Goal: Task Accomplishment & Management: Use online tool/utility

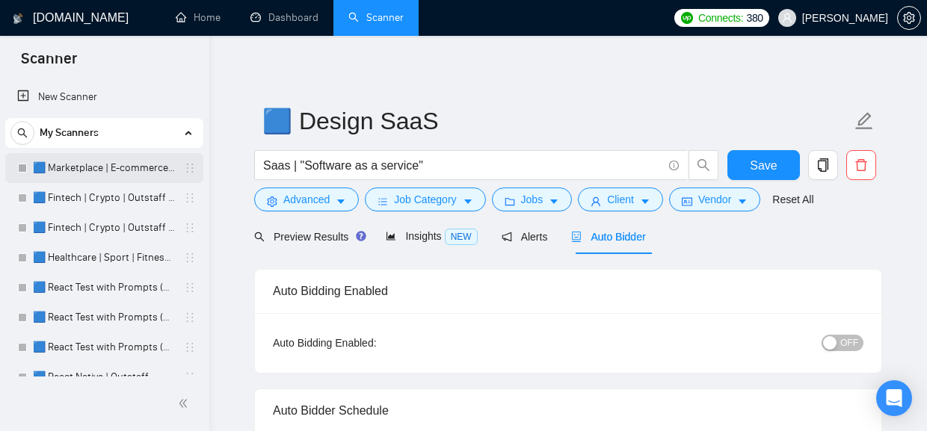
click at [107, 170] on link "🟦 Marketplace | E-commerce | Outstaff" at bounding box center [104, 168] width 142 height 30
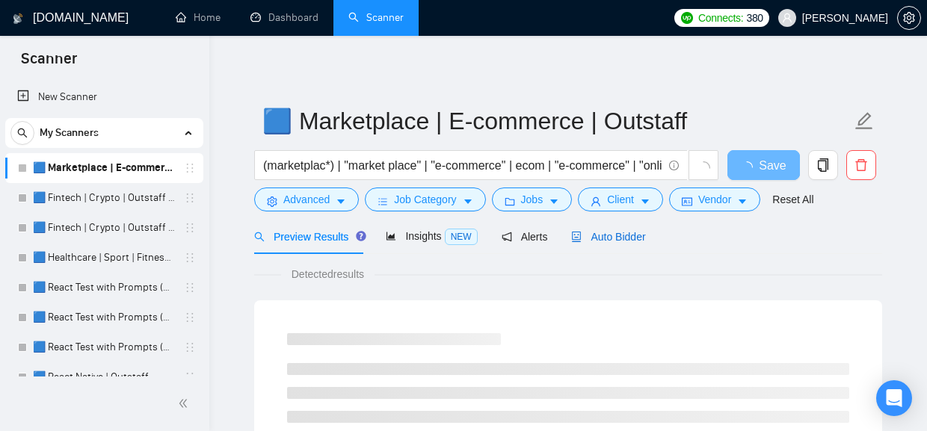
click at [598, 232] on span "Auto Bidder" at bounding box center [608, 237] width 74 height 12
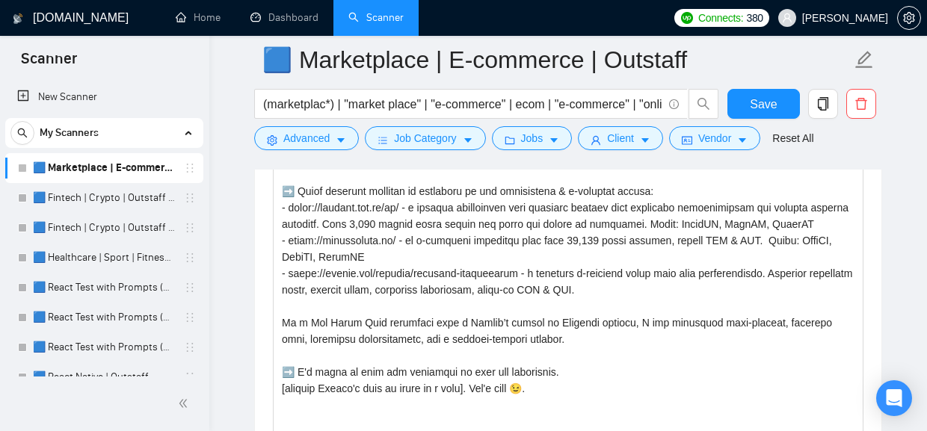
scroll to position [2003, 0]
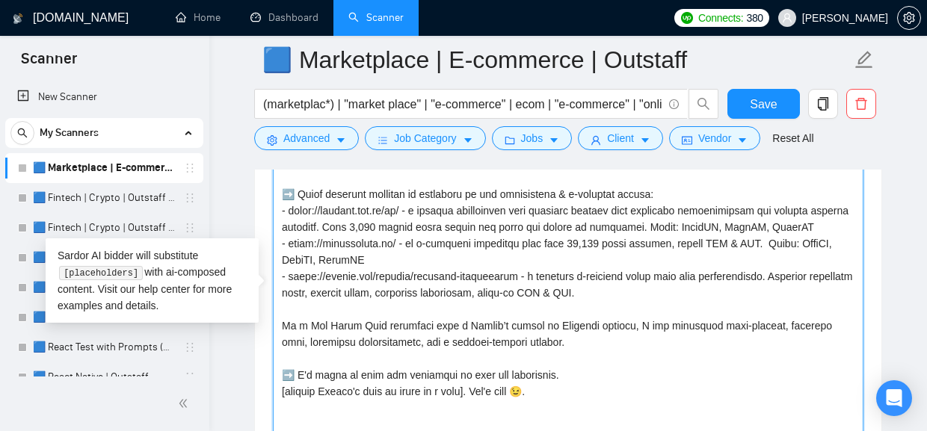
drag, startPoint x: 636, startPoint y: 300, endPoint x: 576, endPoint y: 291, distance: 60.5
click at [576, 291] on textarea "Cover letter template:" at bounding box center [568, 285] width 590 height 336
click at [642, 300] on textarea "Cover letter template:" at bounding box center [568, 285] width 590 height 336
drag, startPoint x: 642, startPoint y: 298, endPoint x: 249, endPoint y: 253, distance: 395.6
click at [273, 253] on textarea "Cover letter template:" at bounding box center [568, 285] width 590 height 336
